Goal: Task Accomplishment & Management: Use online tool/utility

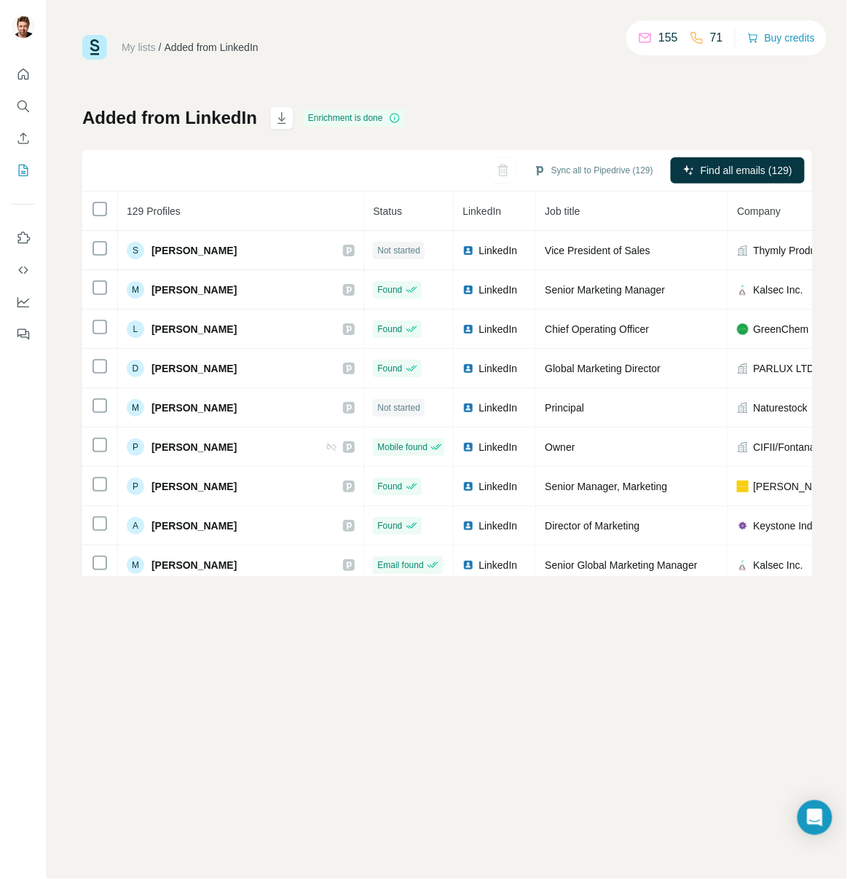
click at [593, 114] on div "Added from LinkedIn Enrichment is done Sync all to Pipedrive (129) Find all ema…" at bounding box center [447, 341] width 730 height 470
click at [663, 101] on div "My lists / Added from LinkedIn 155 71 Buy credits Added from LinkedIn Enrichmen…" at bounding box center [447, 305] width 730 height 541
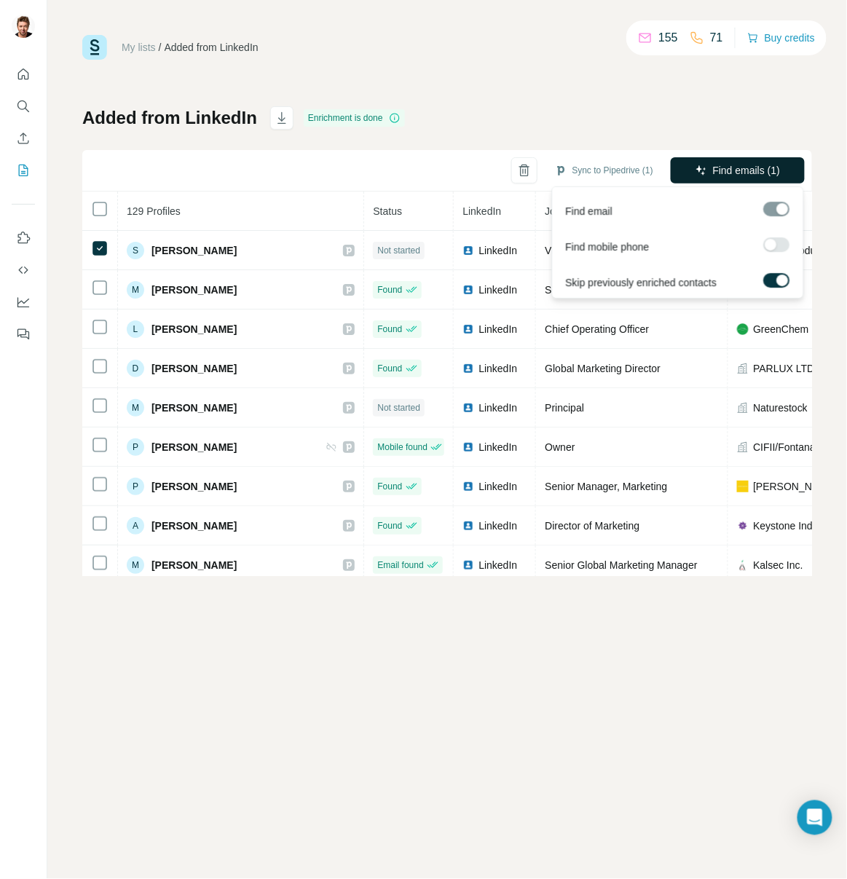
click at [753, 165] on span "Find emails (1)" at bounding box center [747, 170] width 68 height 15
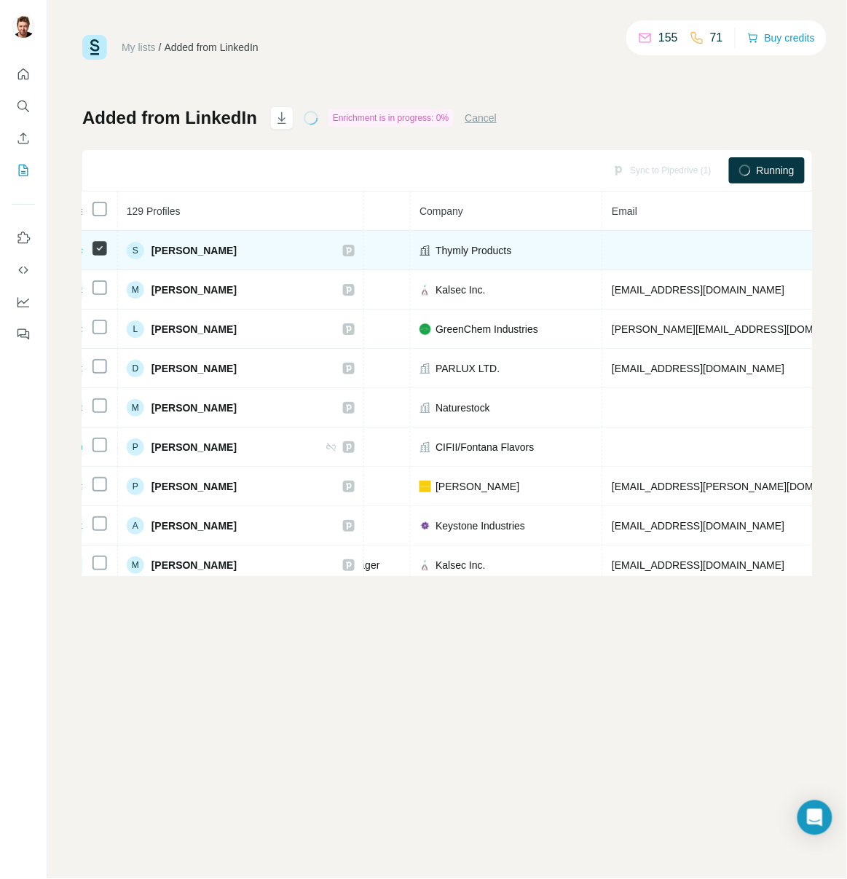
scroll to position [0, 347]
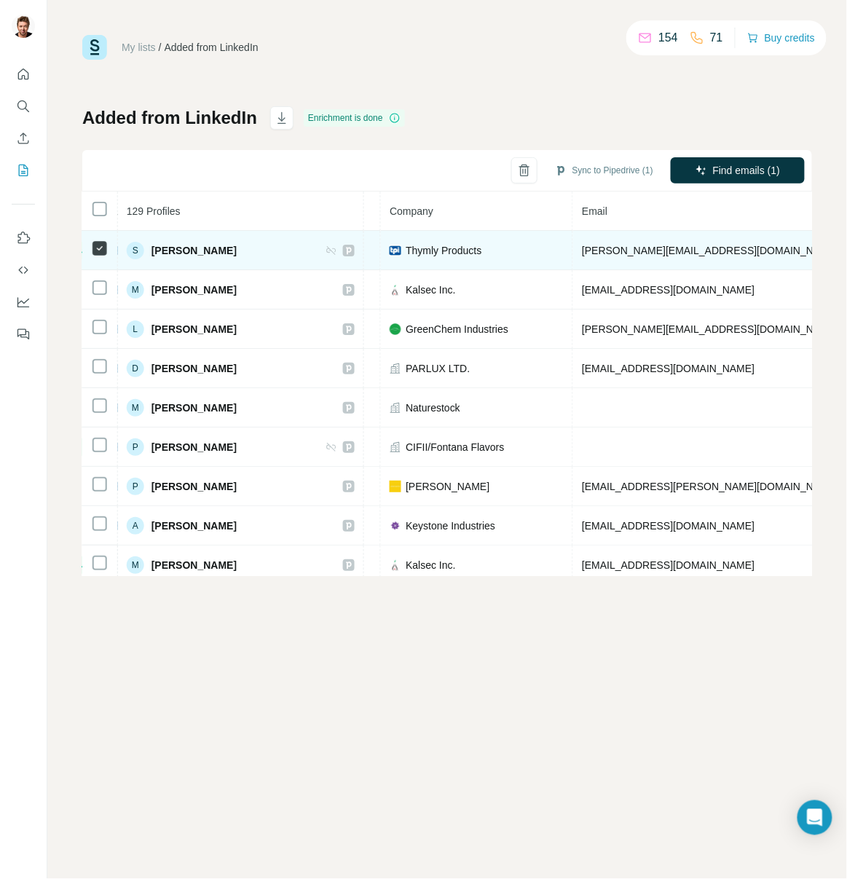
click at [641, 251] on span "[PERSON_NAME][EMAIL_ADDRESS][DOMAIN_NAME]" at bounding box center [710, 251] width 256 height 12
copy span "[PERSON_NAME][EMAIL_ADDRESS][DOMAIN_NAME]"
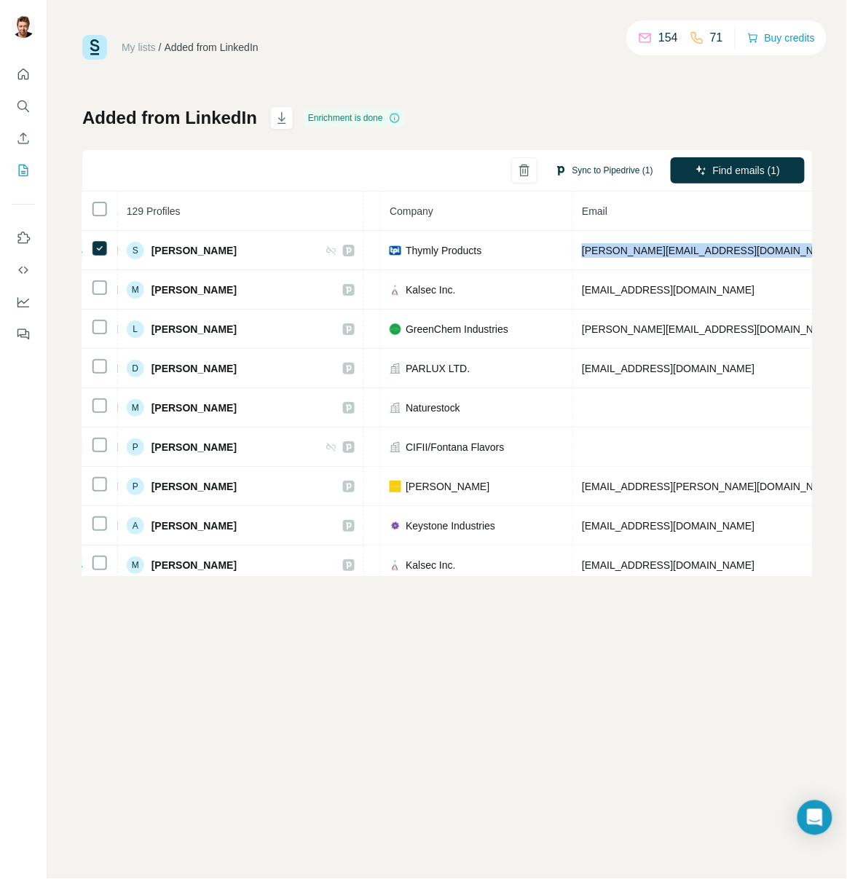
click at [605, 173] on button "Sync to Pipedrive (1)" at bounding box center [604, 170] width 119 height 22
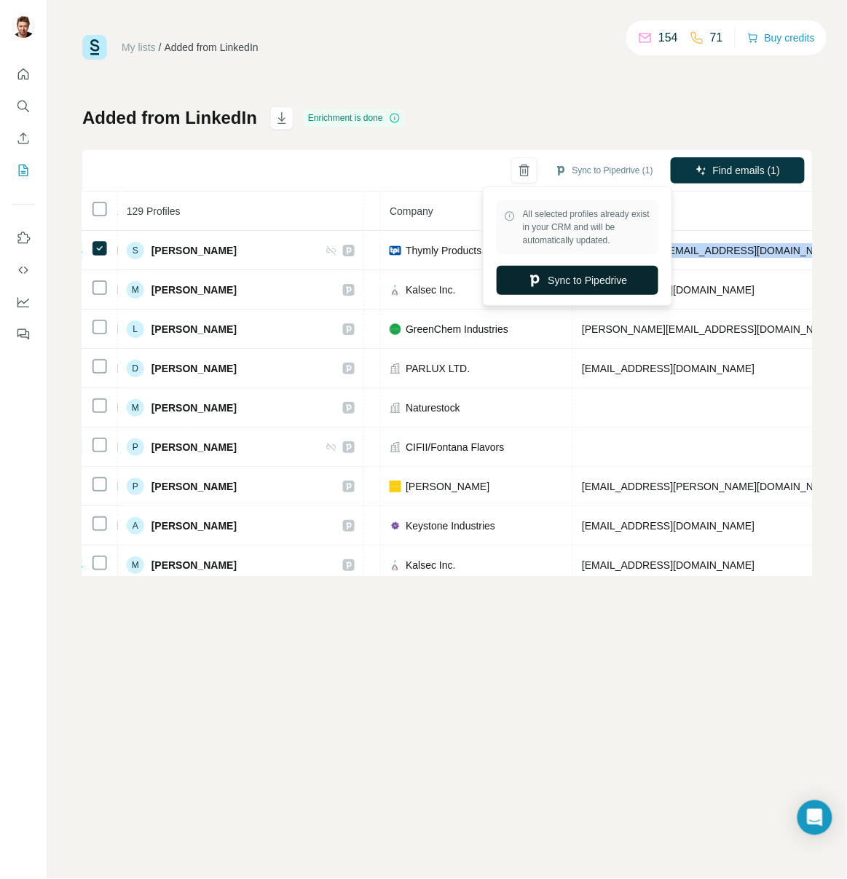
click at [585, 288] on button "Sync to Pipedrive" at bounding box center [578, 280] width 162 height 29
